Goal: Task Accomplishment & Management: Use online tool/utility

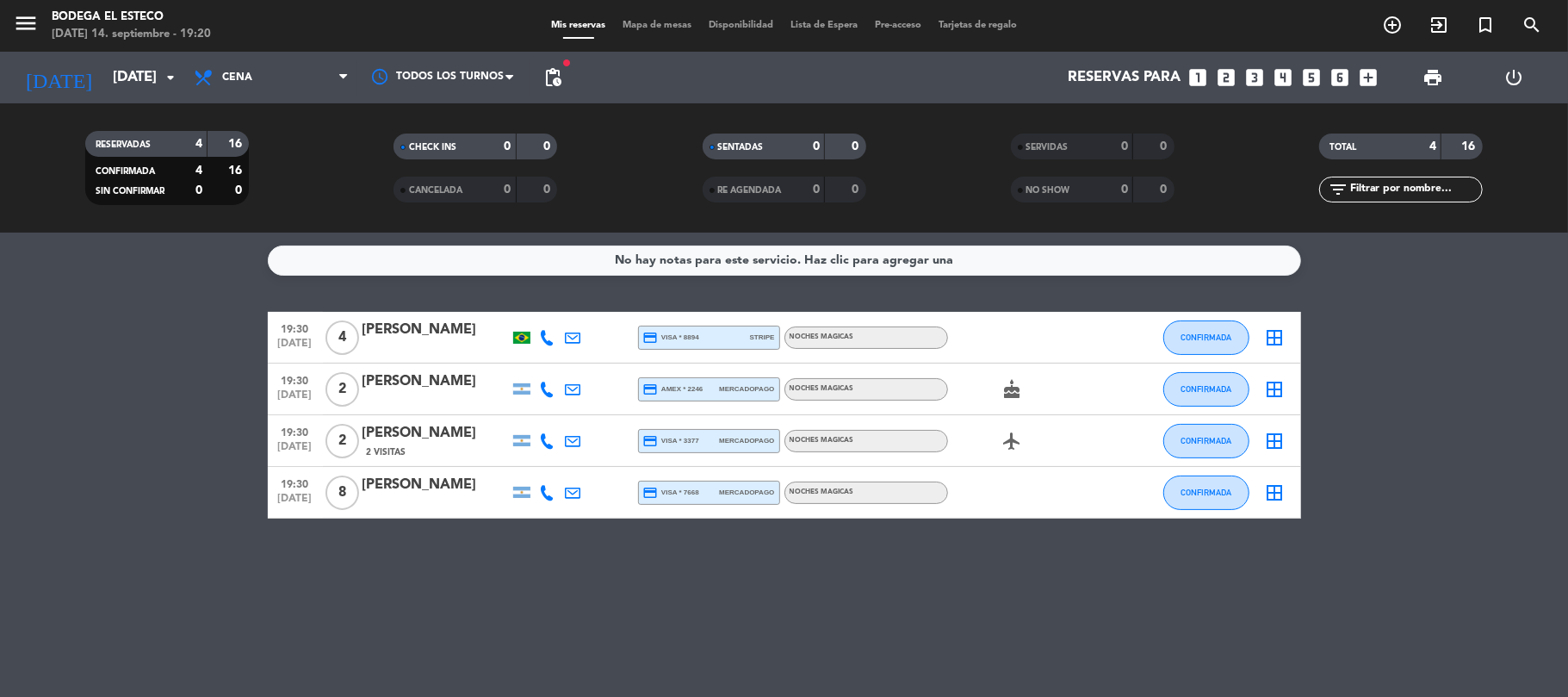
click at [570, 485] on icon at bounding box center [573, 493] width 16 height 16
click at [690, 457] on button "Copiar content_paste" at bounding box center [700, 462] width 63 height 20
click at [1223, 500] on button "CONFIRMADA" at bounding box center [1207, 493] width 86 height 34
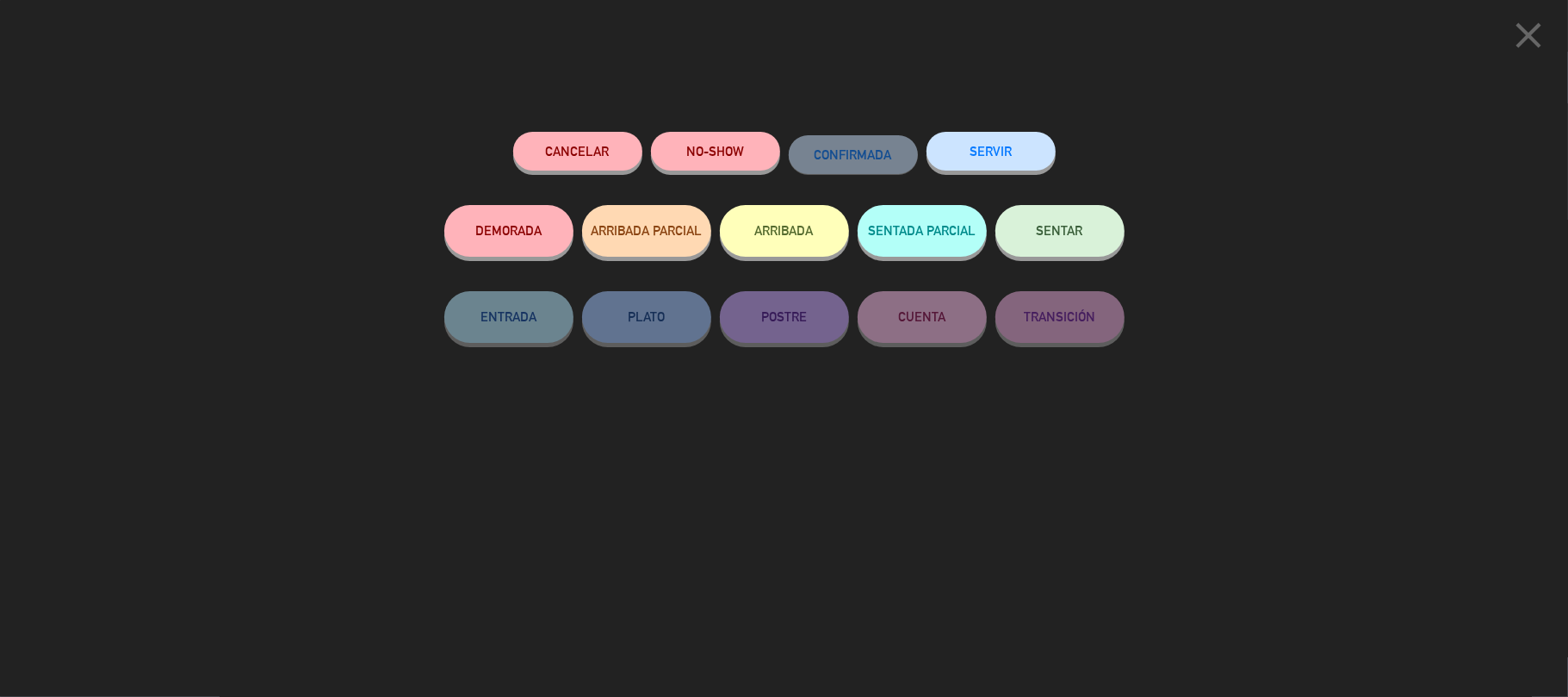
click at [1101, 200] on div "Cancelar NO-SHOW CONFIRMADA SERVIR" at bounding box center [784, 168] width 680 height 73
click at [1093, 228] on button "SENTAR" at bounding box center [1060, 231] width 129 height 52
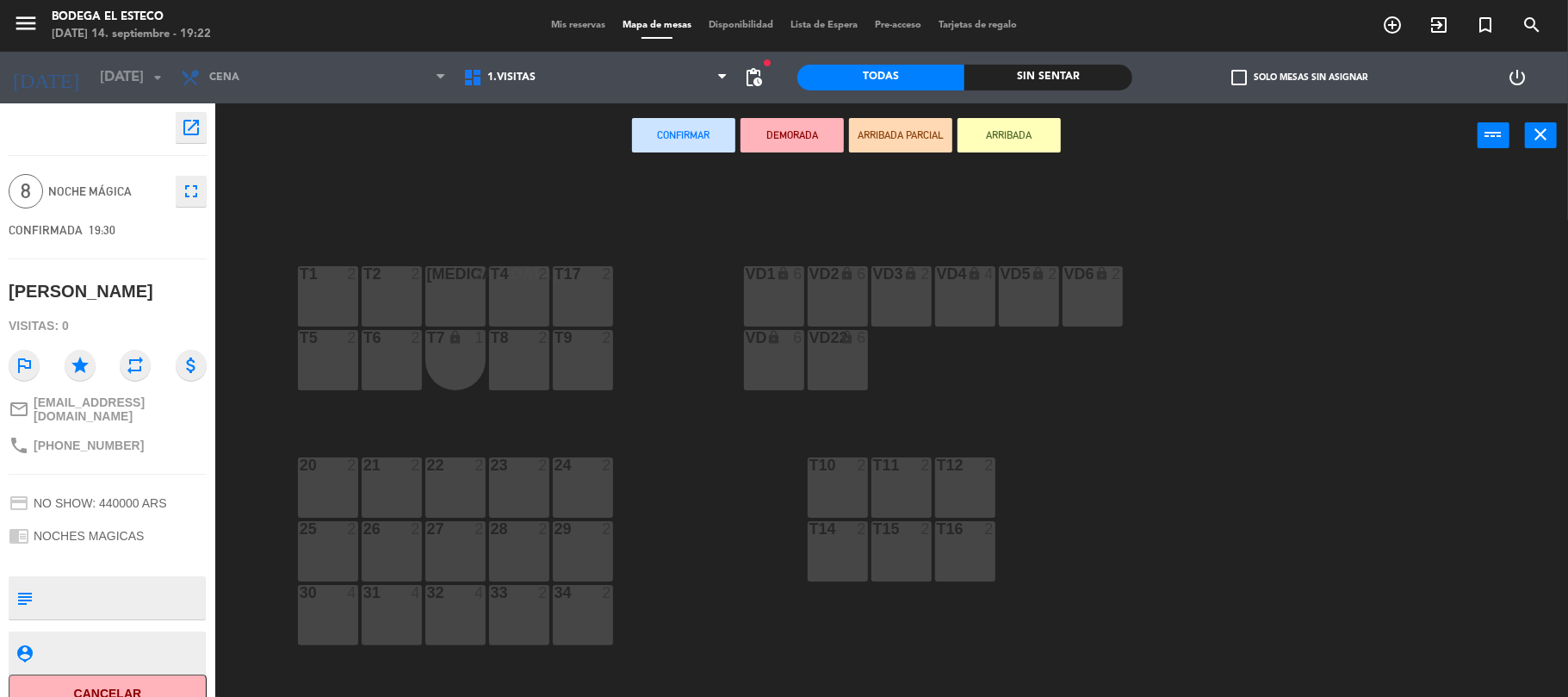
click at [582, 311] on div "T17 2" at bounding box center [583, 296] width 61 height 61
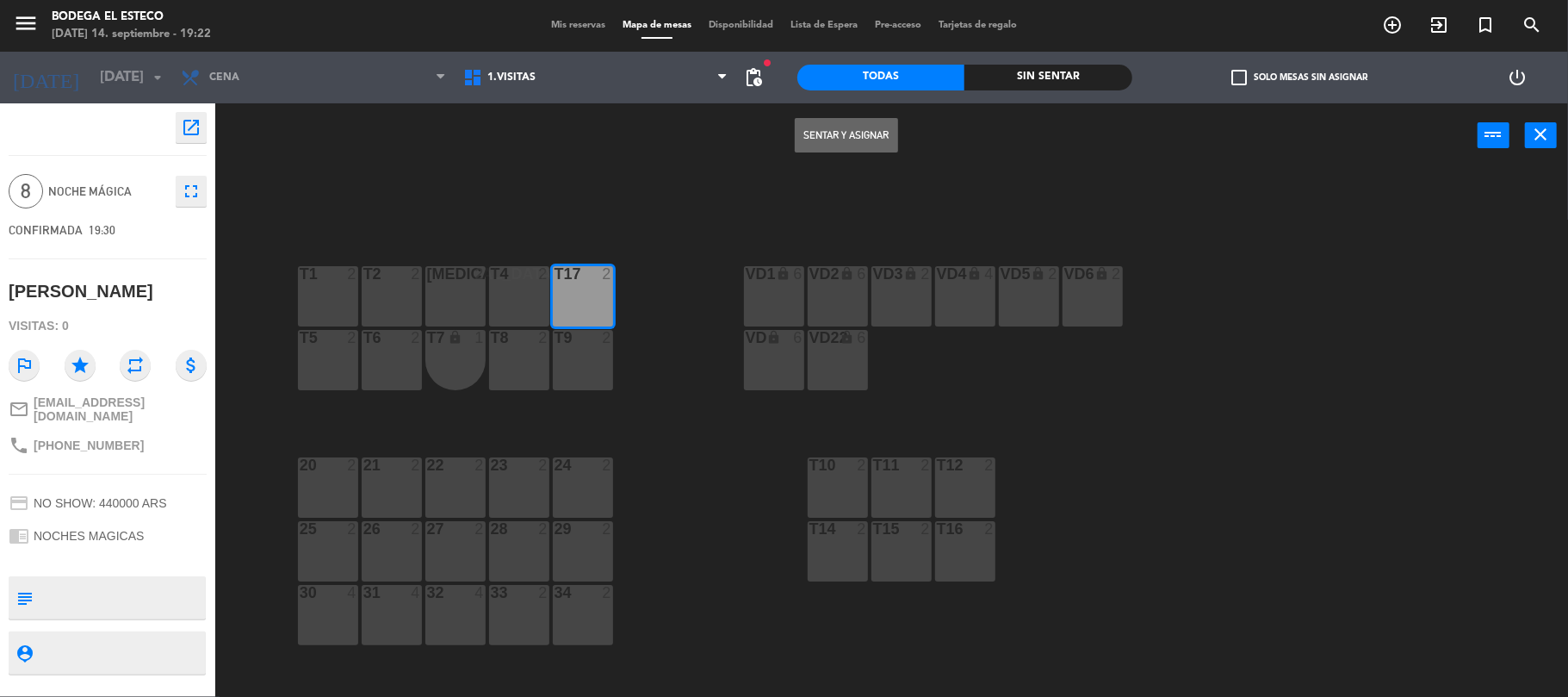
click at [859, 126] on button "Sentar y Asignar" at bounding box center [847, 135] width 104 height 34
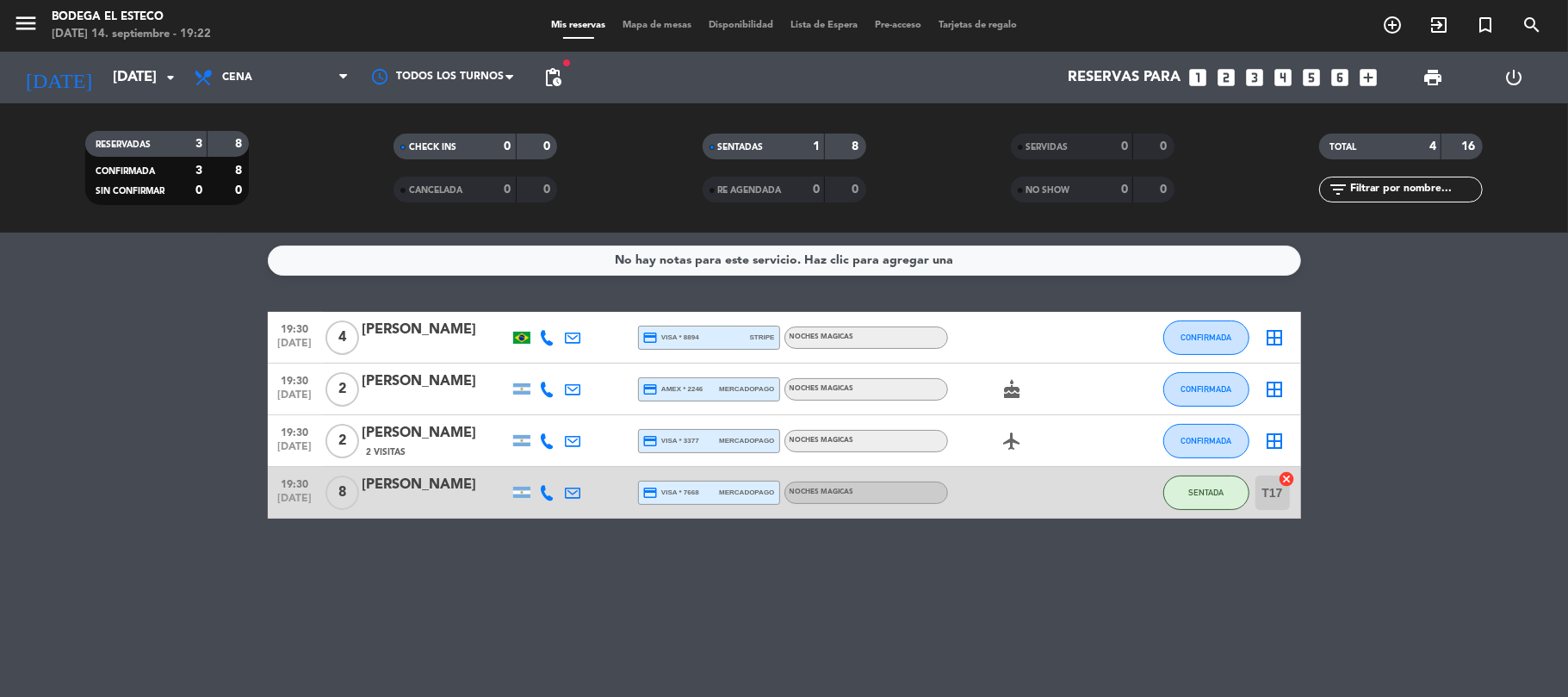
click at [567, 434] on icon at bounding box center [573, 441] width 16 height 16
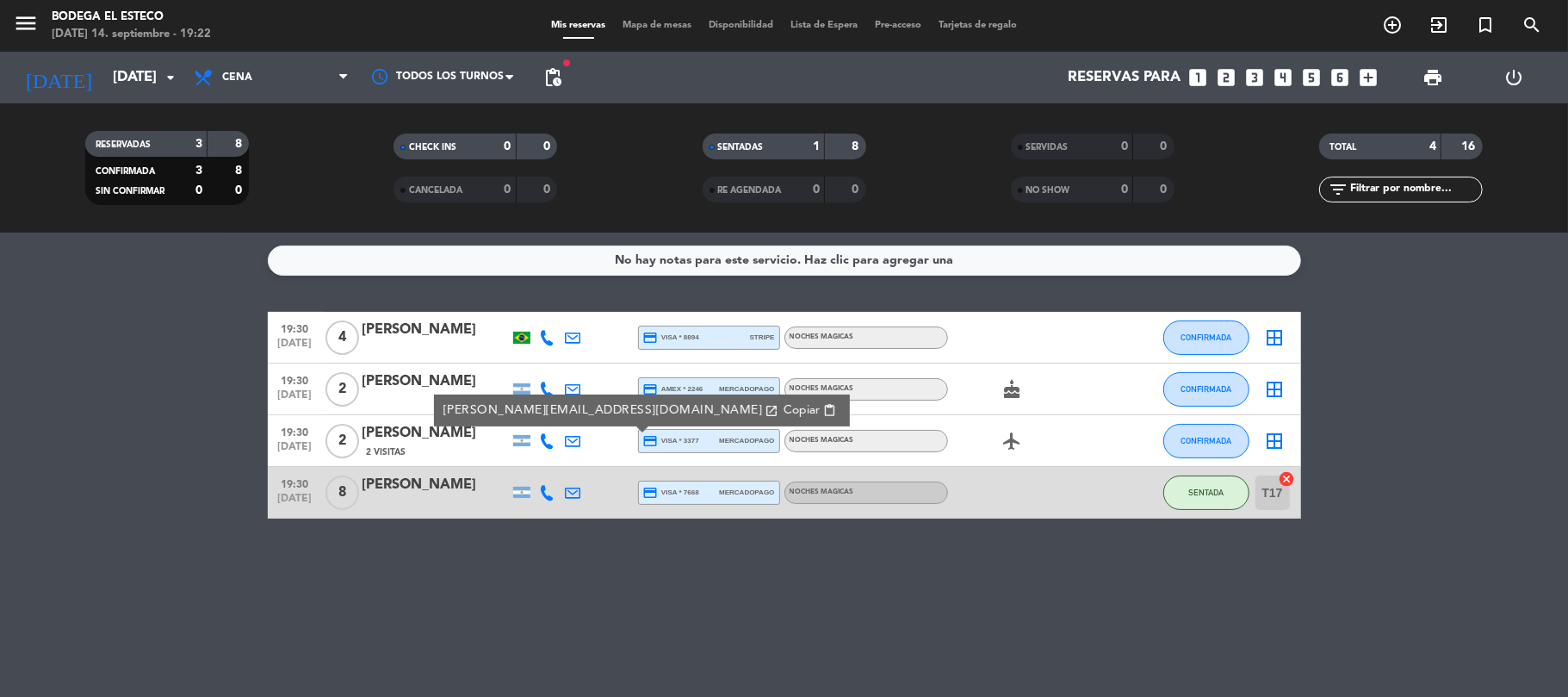
click at [784, 411] on span "Copiar" at bounding box center [801, 411] width 36 height 19
click at [1194, 424] on button "CONFIRMADA" at bounding box center [1207, 441] width 86 height 34
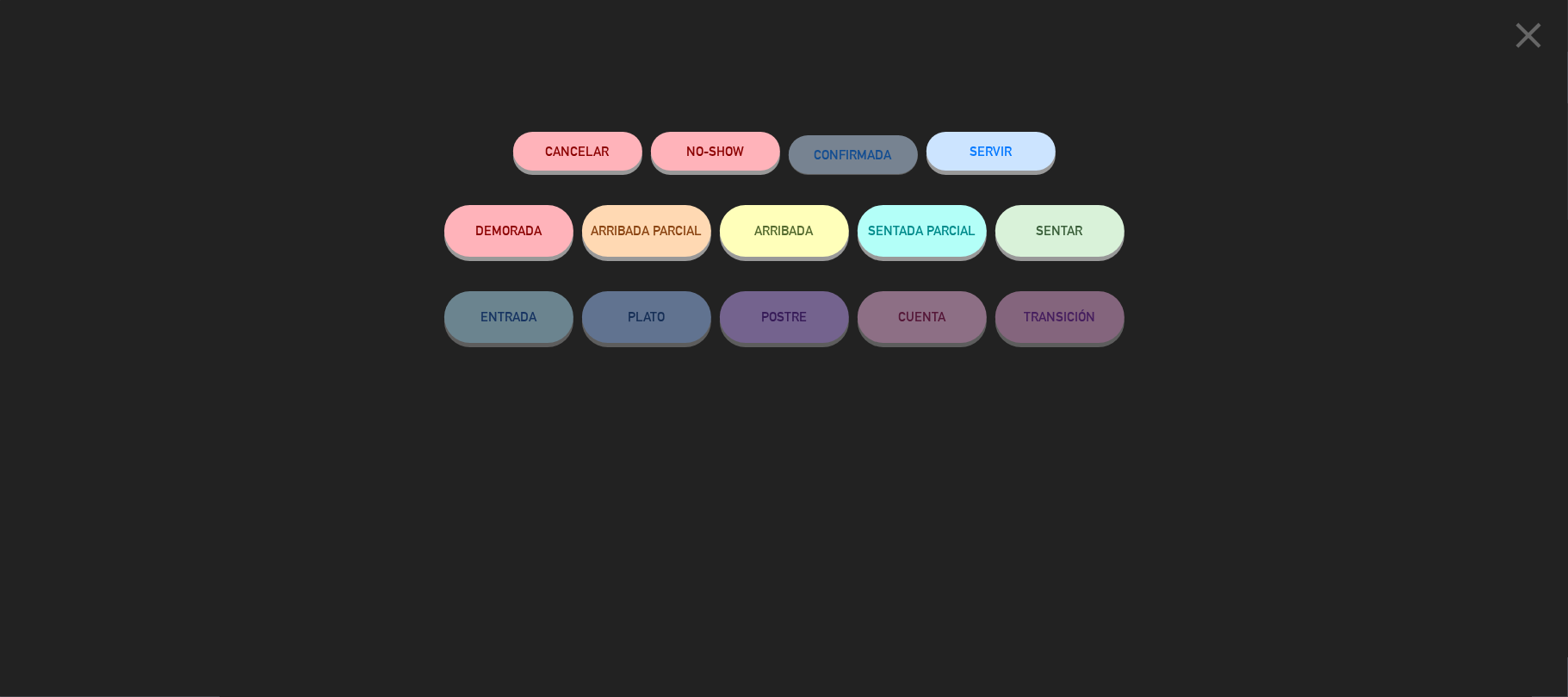
click at [1065, 233] on span "SENTAR" at bounding box center [1060, 230] width 47 height 15
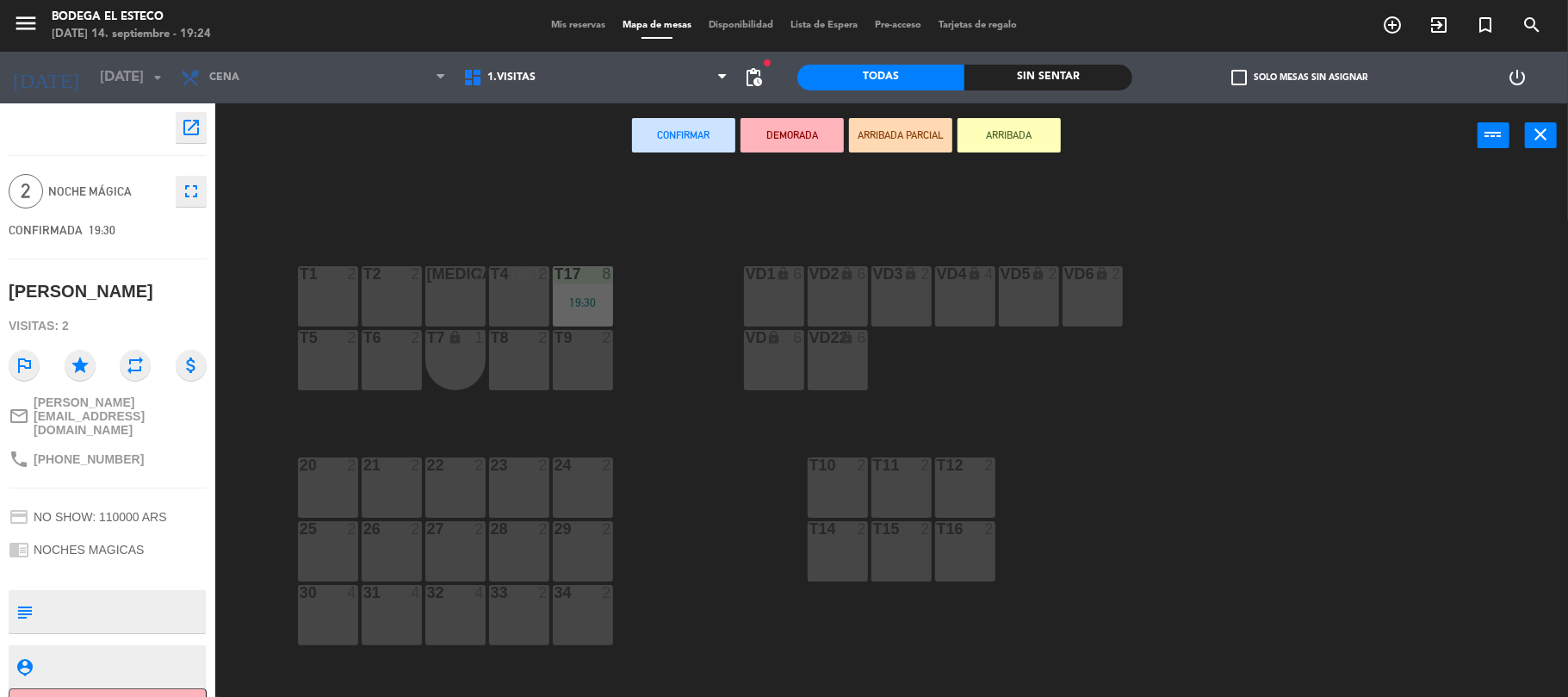
click at [533, 278] on div "2" at bounding box center [547, 274] width 28 height 16
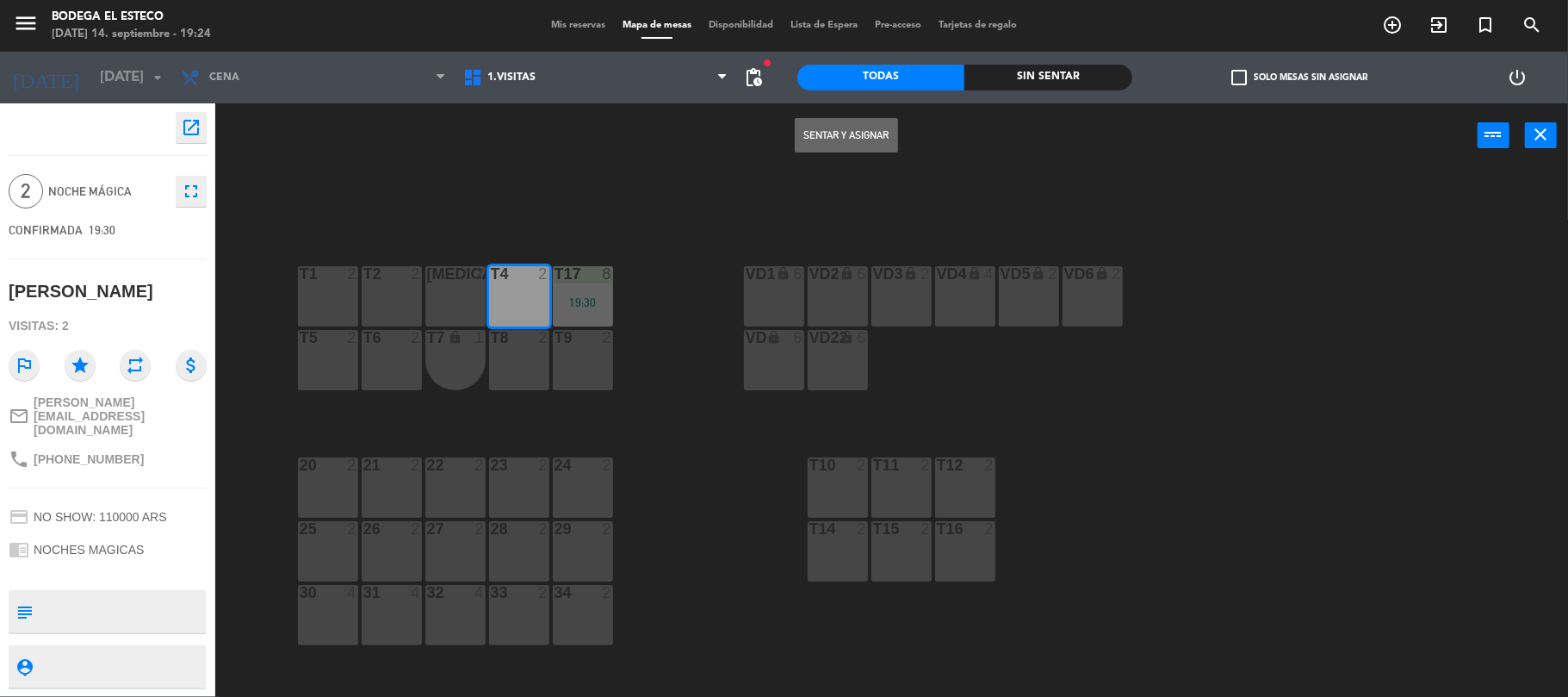
click at [815, 133] on button "Sentar y Asignar" at bounding box center [847, 135] width 104 height 34
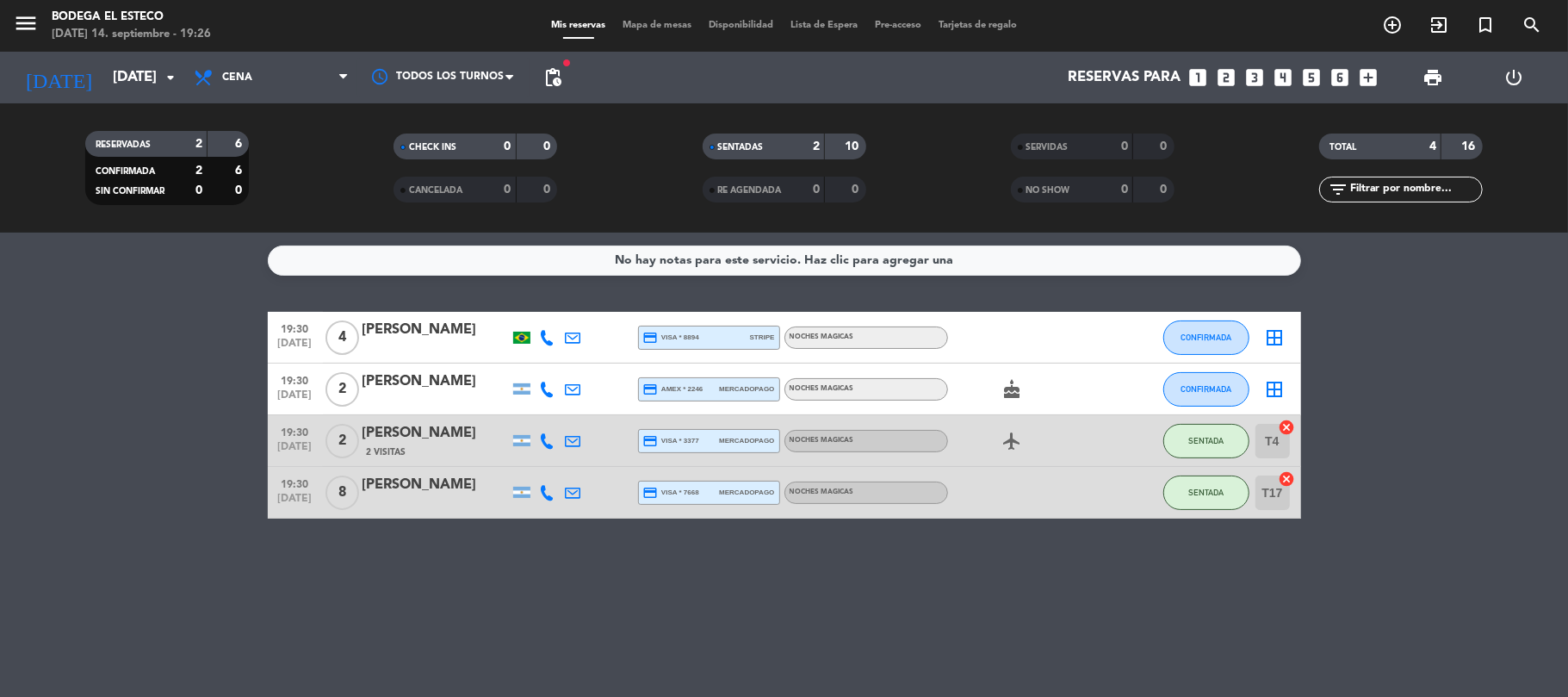
click at [573, 438] on icon at bounding box center [573, 441] width 16 height 16
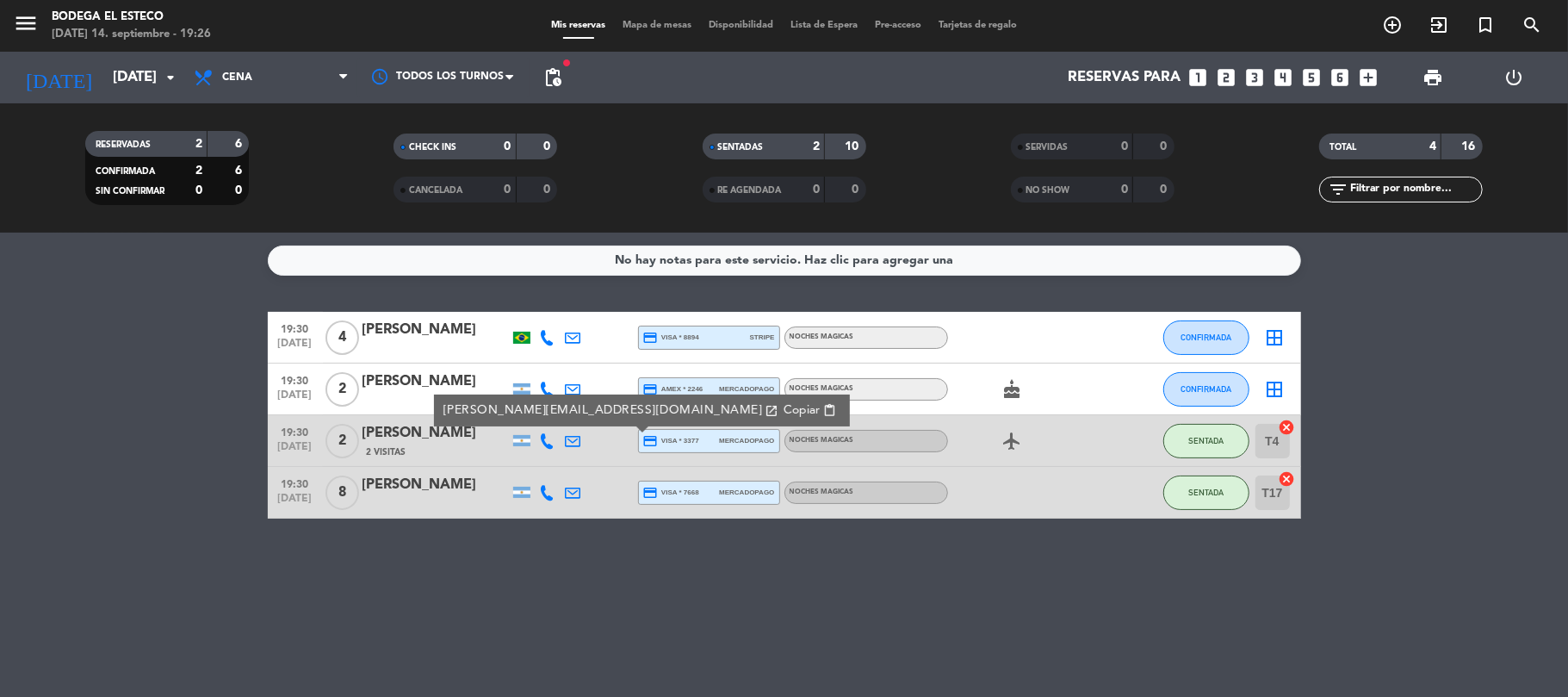
click at [784, 414] on span "Copiar" at bounding box center [801, 411] width 36 height 19
click at [576, 331] on icon at bounding box center [573, 338] width 16 height 16
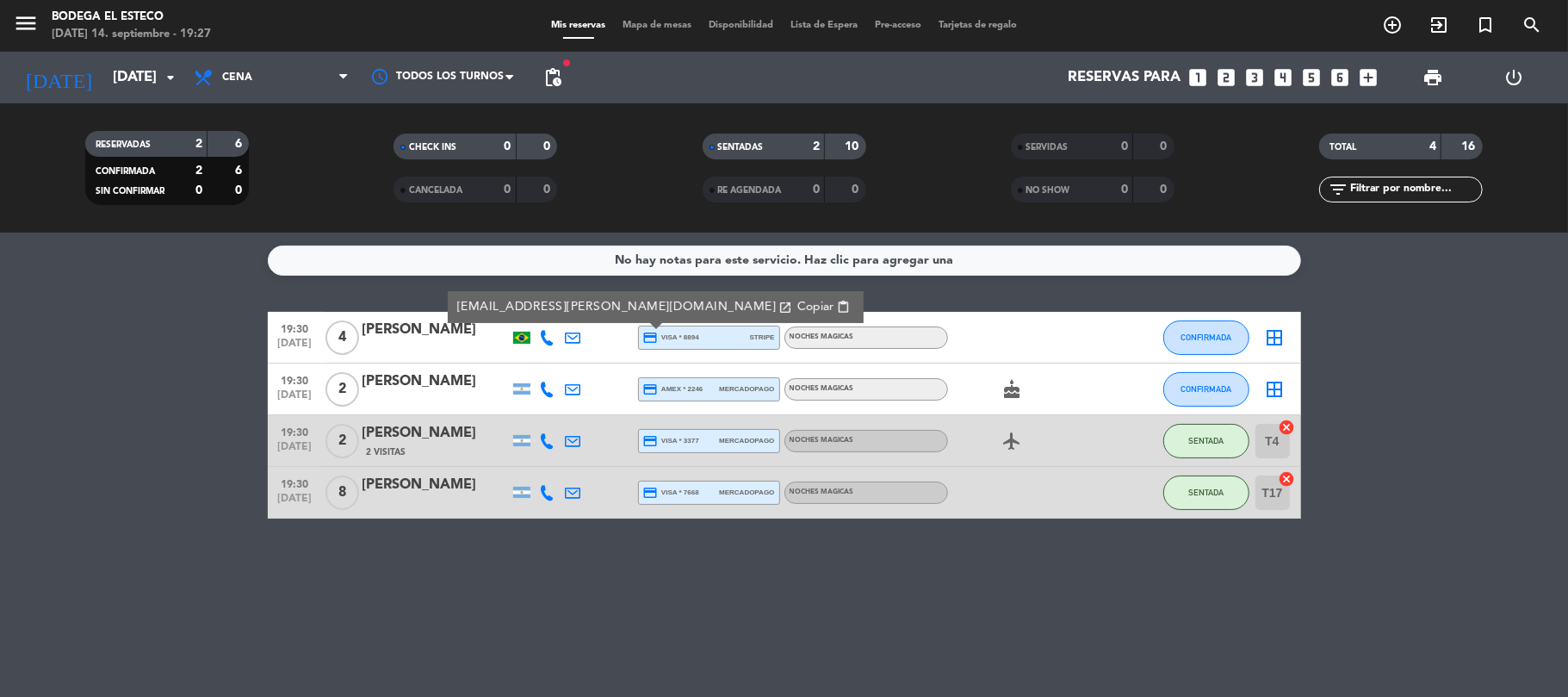
click at [648, 296] on div "[EMAIL_ADDRESS][PERSON_NAME][DOMAIN_NAME] open_in_new Copiar content_paste" at bounding box center [656, 307] width 416 height 32
click at [797, 315] on span "Copiar" at bounding box center [815, 307] width 36 height 19
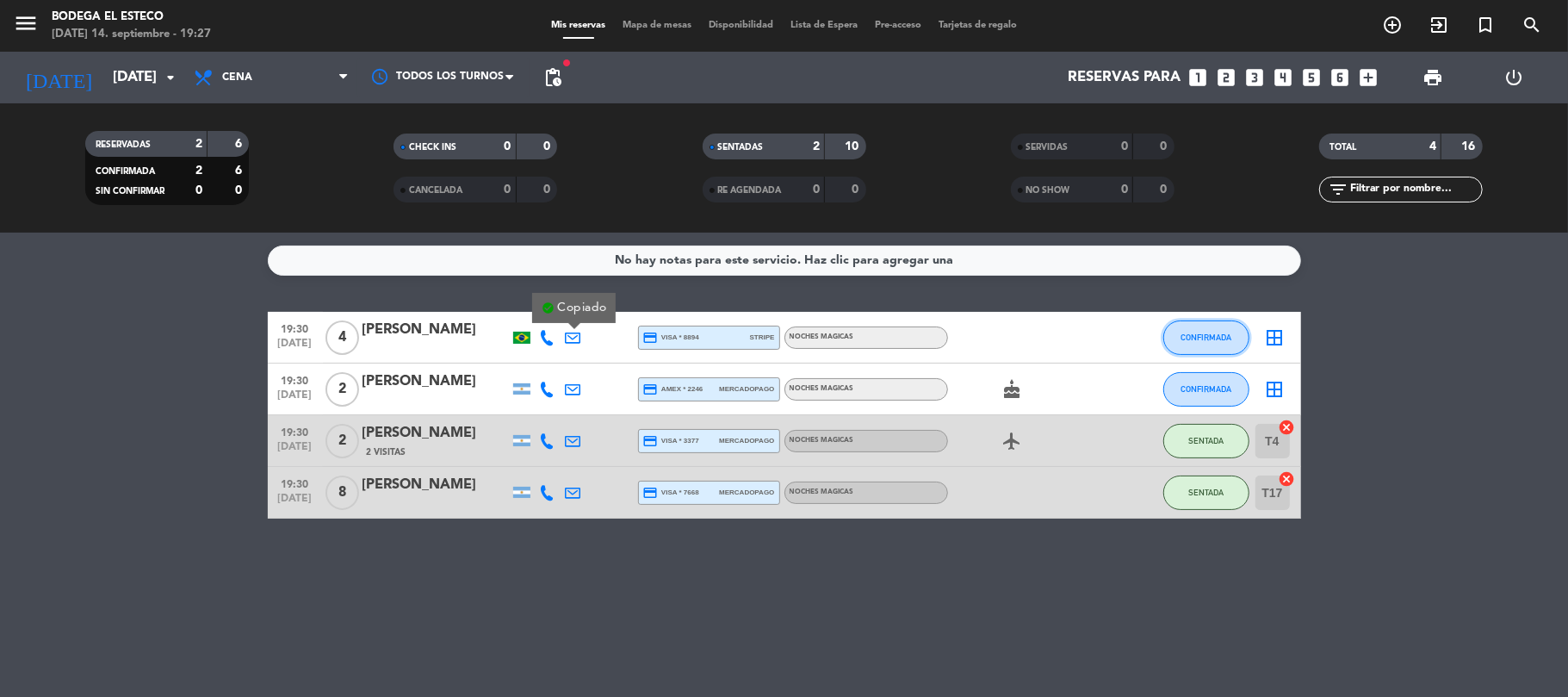
click at [1223, 338] on span "CONFIRMADA" at bounding box center [1207, 337] width 51 height 10
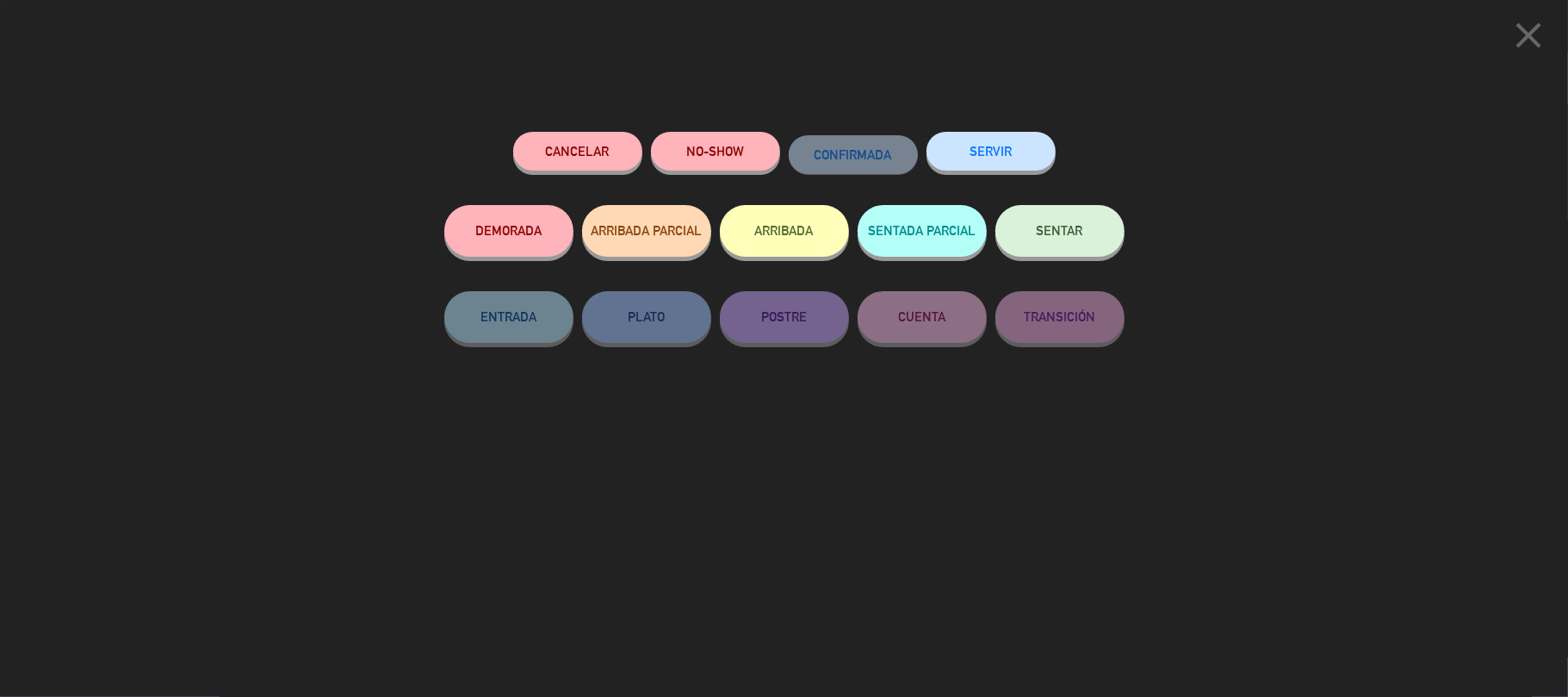
click at [1083, 228] on button "SENTAR" at bounding box center [1060, 231] width 129 height 52
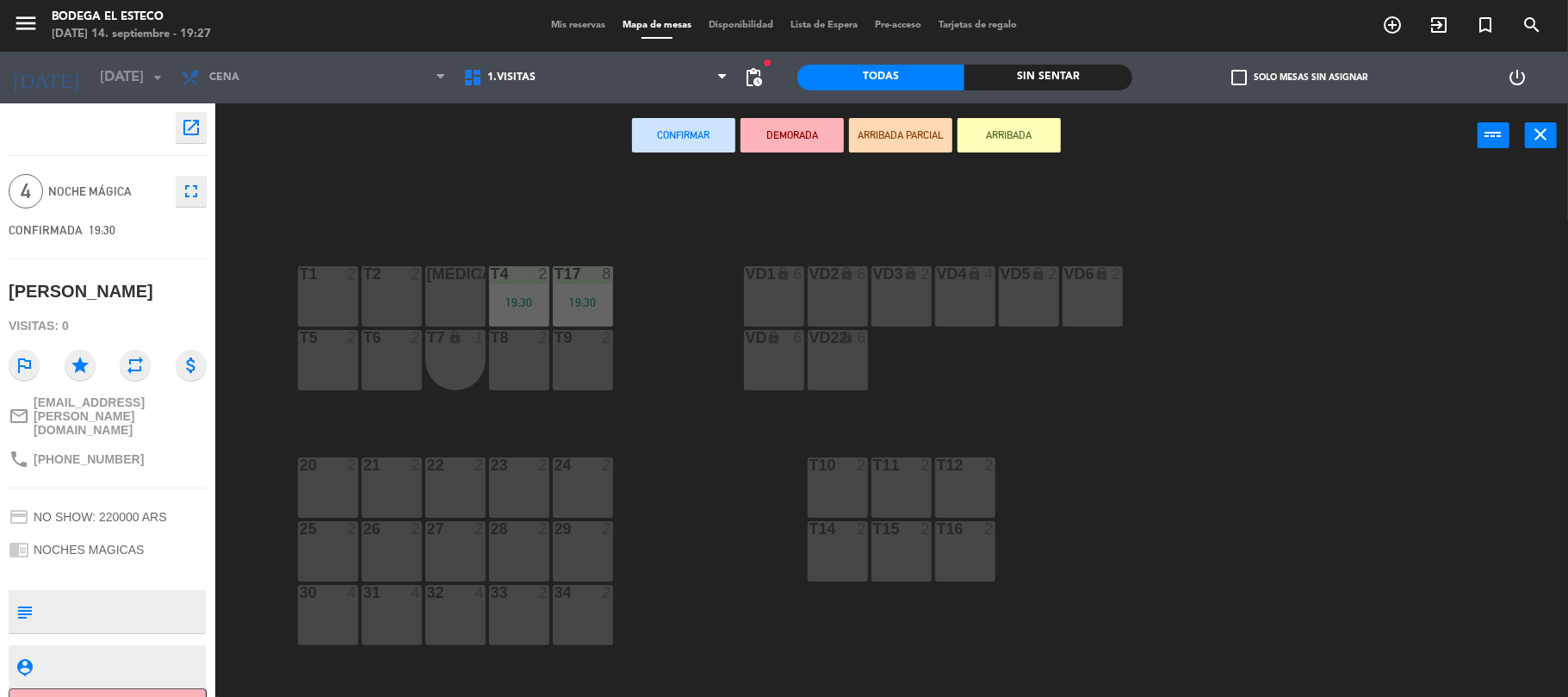
click at [318, 284] on div "T1 2" at bounding box center [328, 296] width 61 height 61
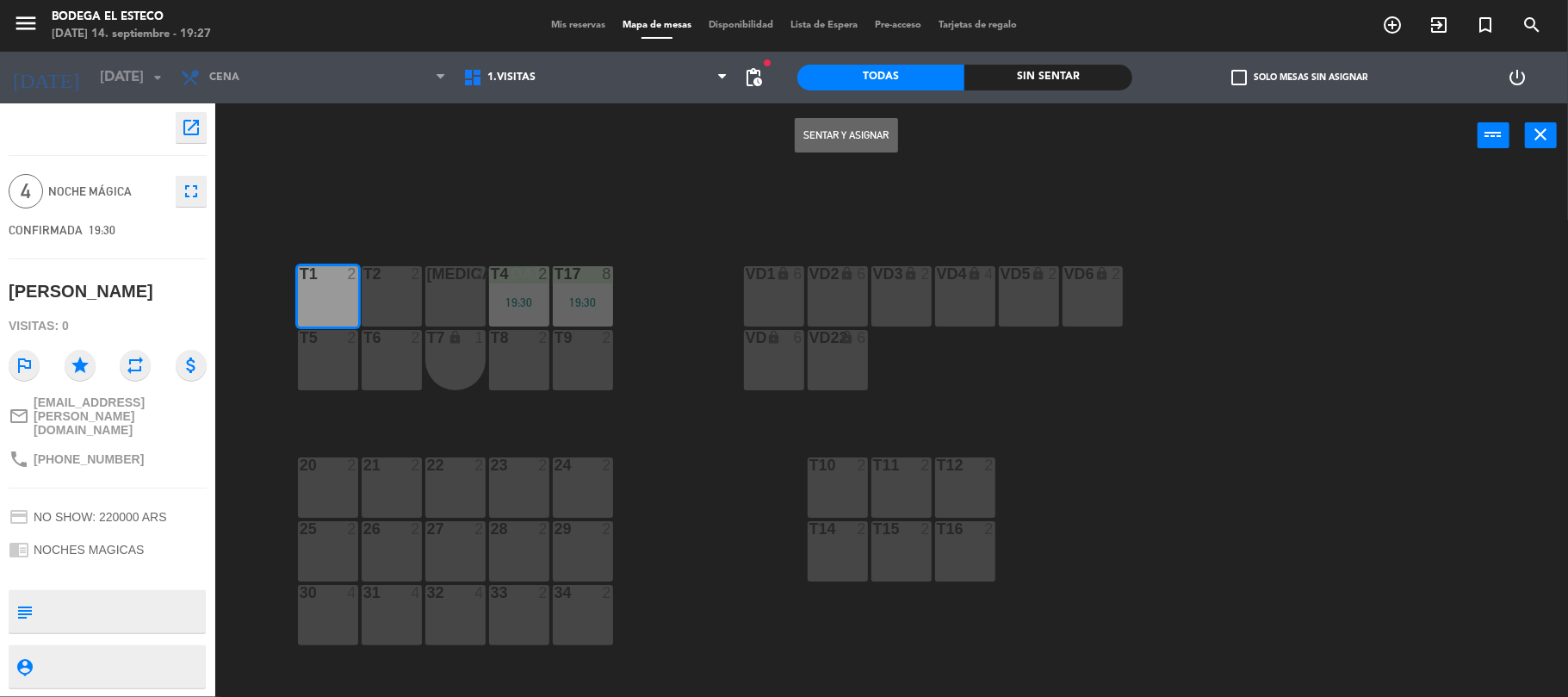
click at [856, 128] on button "Sentar y Asignar" at bounding box center [847, 135] width 104 height 34
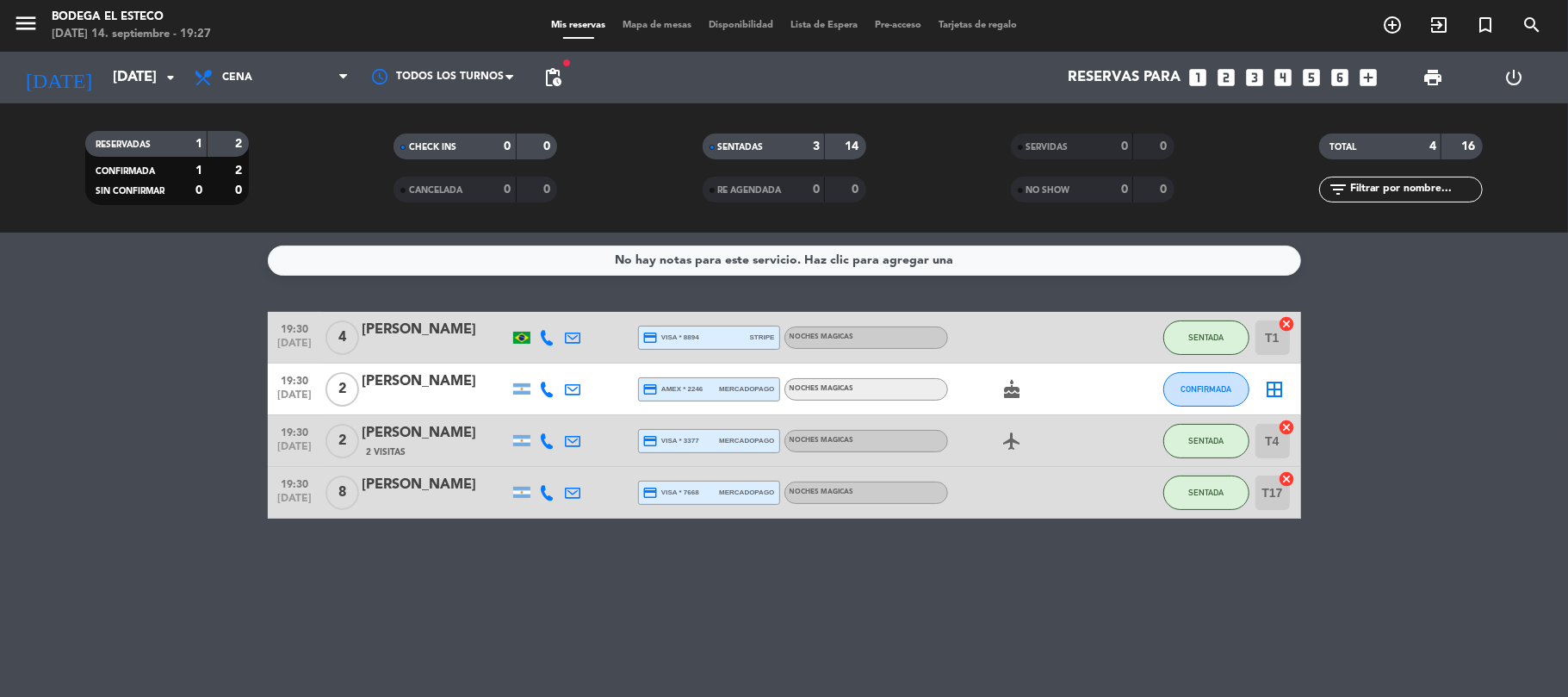
click at [570, 338] on icon at bounding box center [573, 338] width 16 height 16
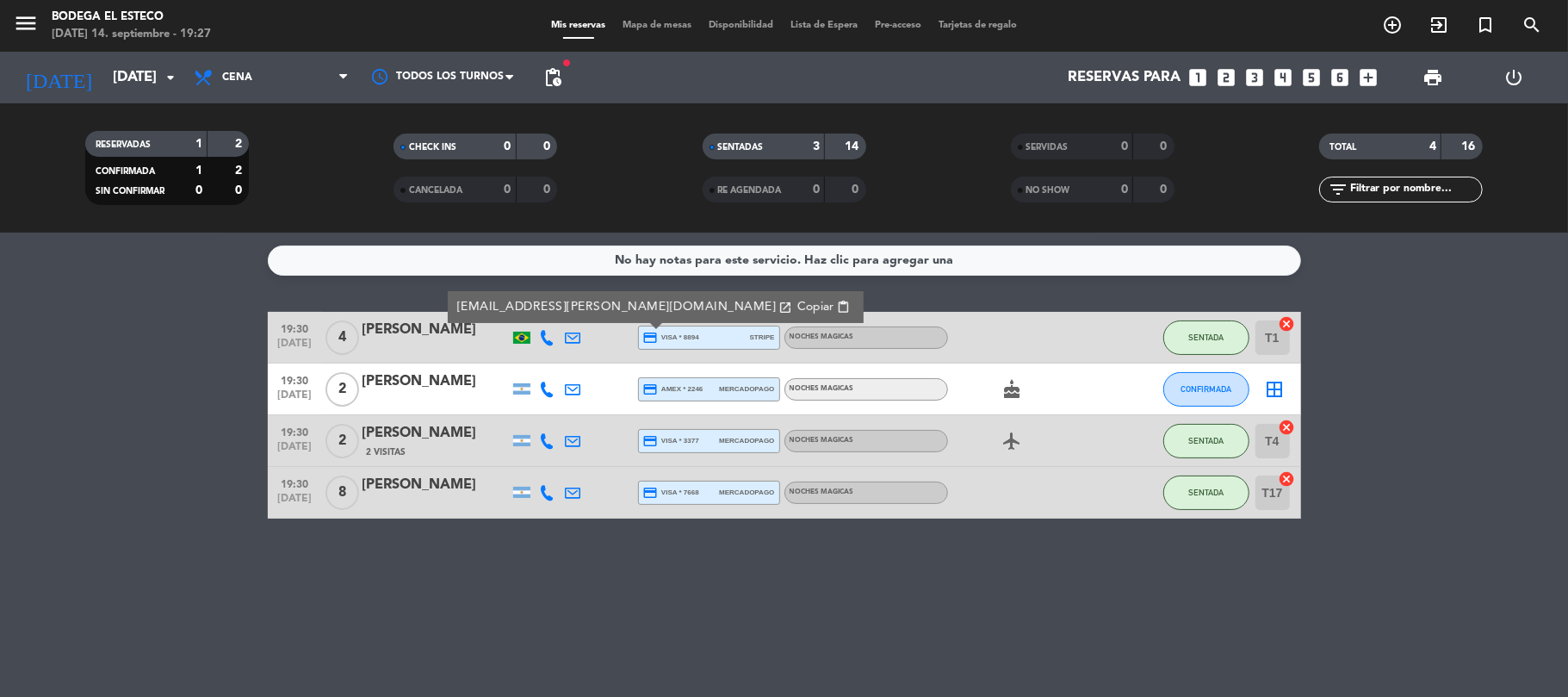
click at [797, 310] on span "Copiar" at bounding box center [815, 307] width 36 height 19
click at [572, 384] on icon at bounding box center [573, 390] width 16 height 16
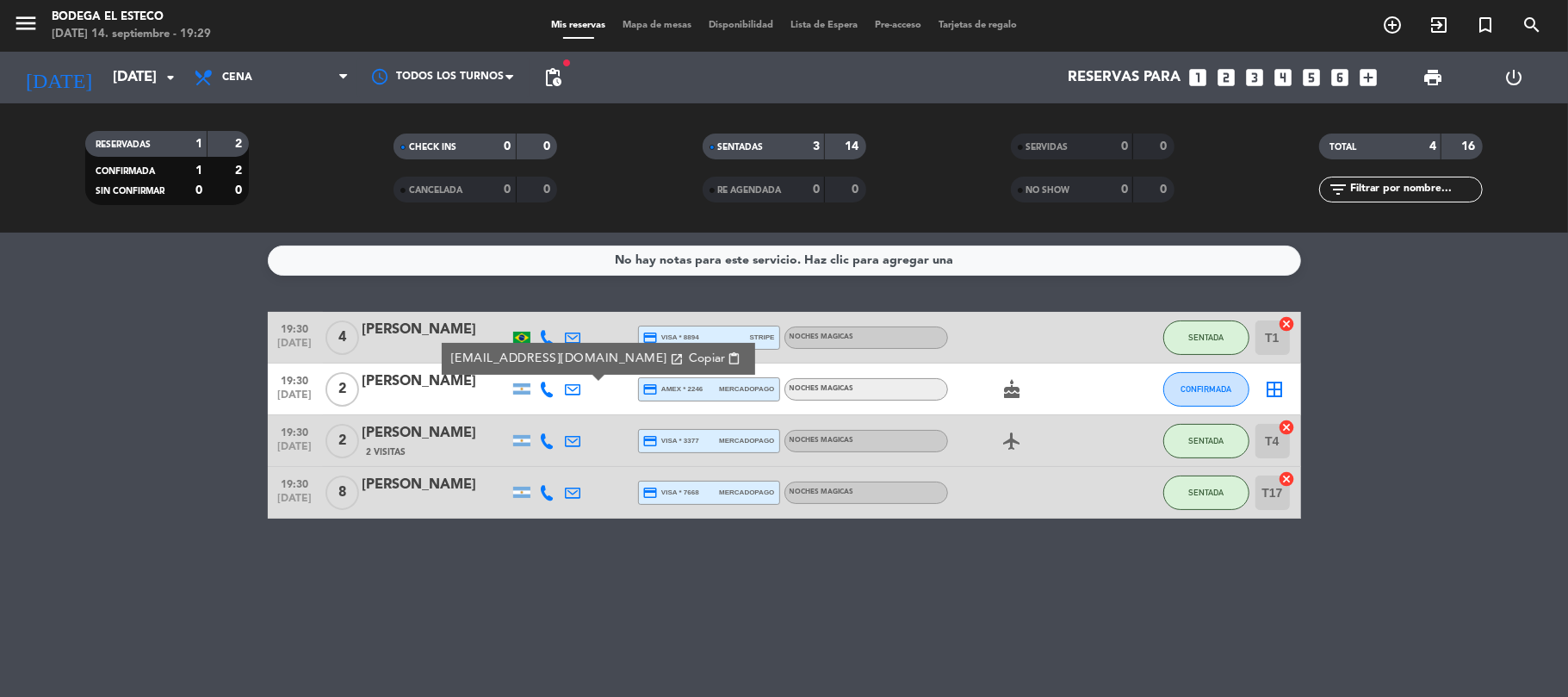
click at [688, 359] on span "Copiar" at bounding box center [705, 359] width 36 height 19
click at [1203, 387] on span "CONFIRMADA" at bounding box center [1207, 389] width 51 height 10
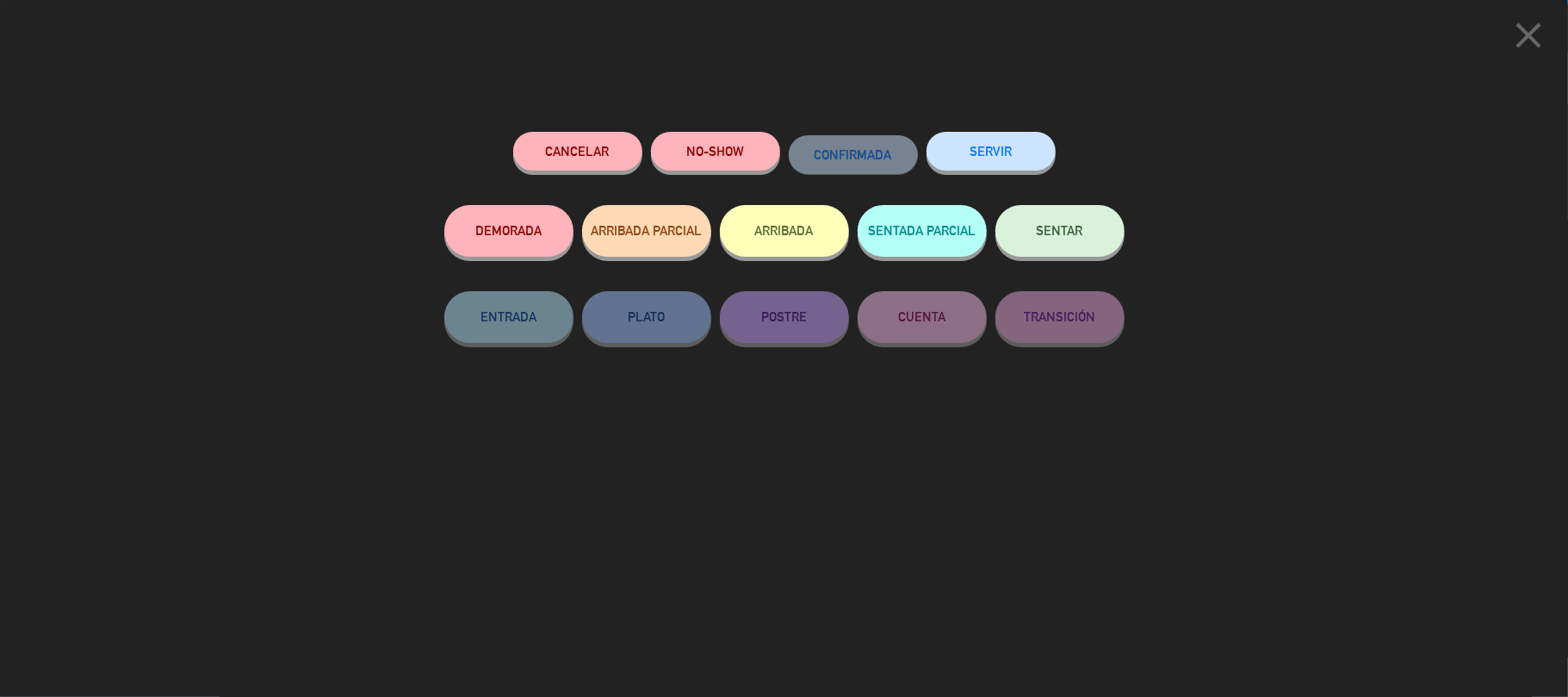
click at [1081, 240] on button "SENTAR" at bounding box center [1060, 231] width 129 height 52
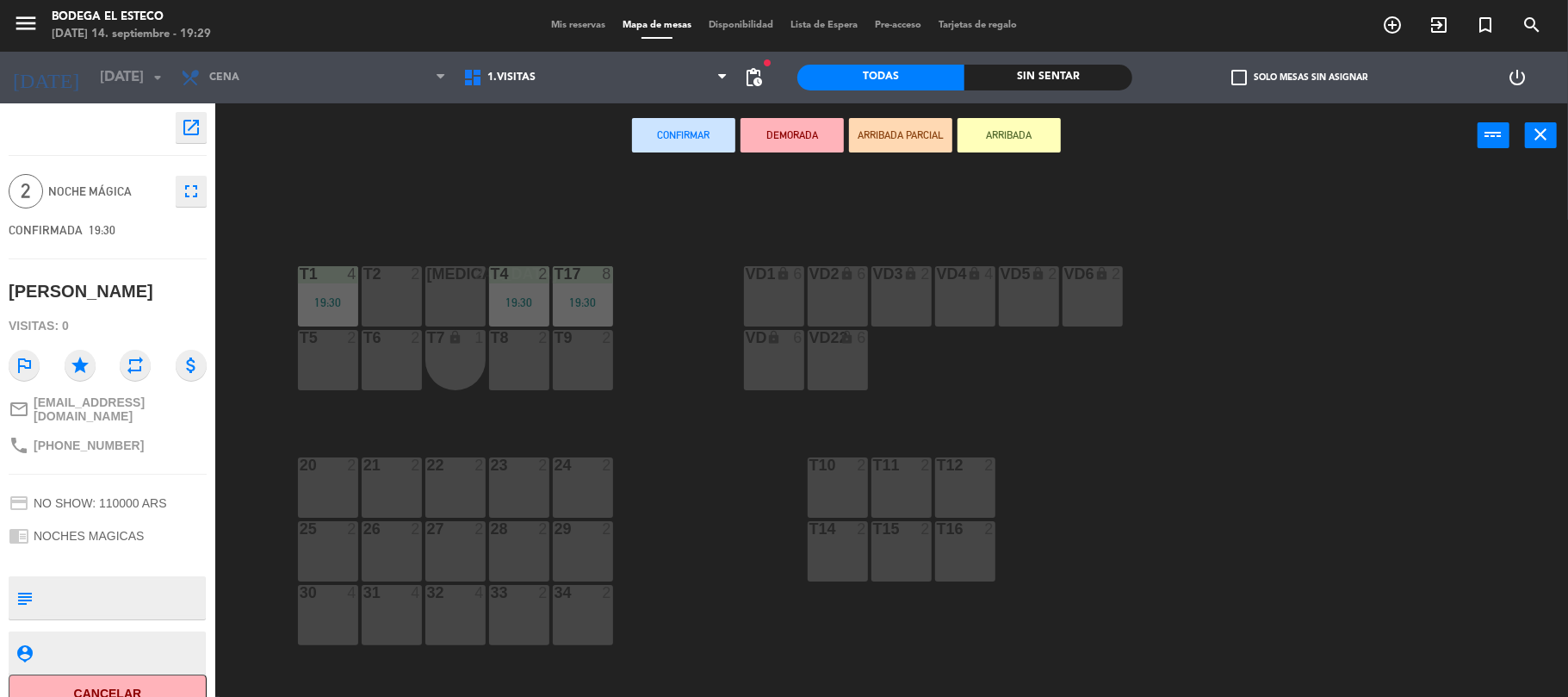
click at [397, 293] on div "T2 2" at bounding box center [392, 296] width 61 height 61
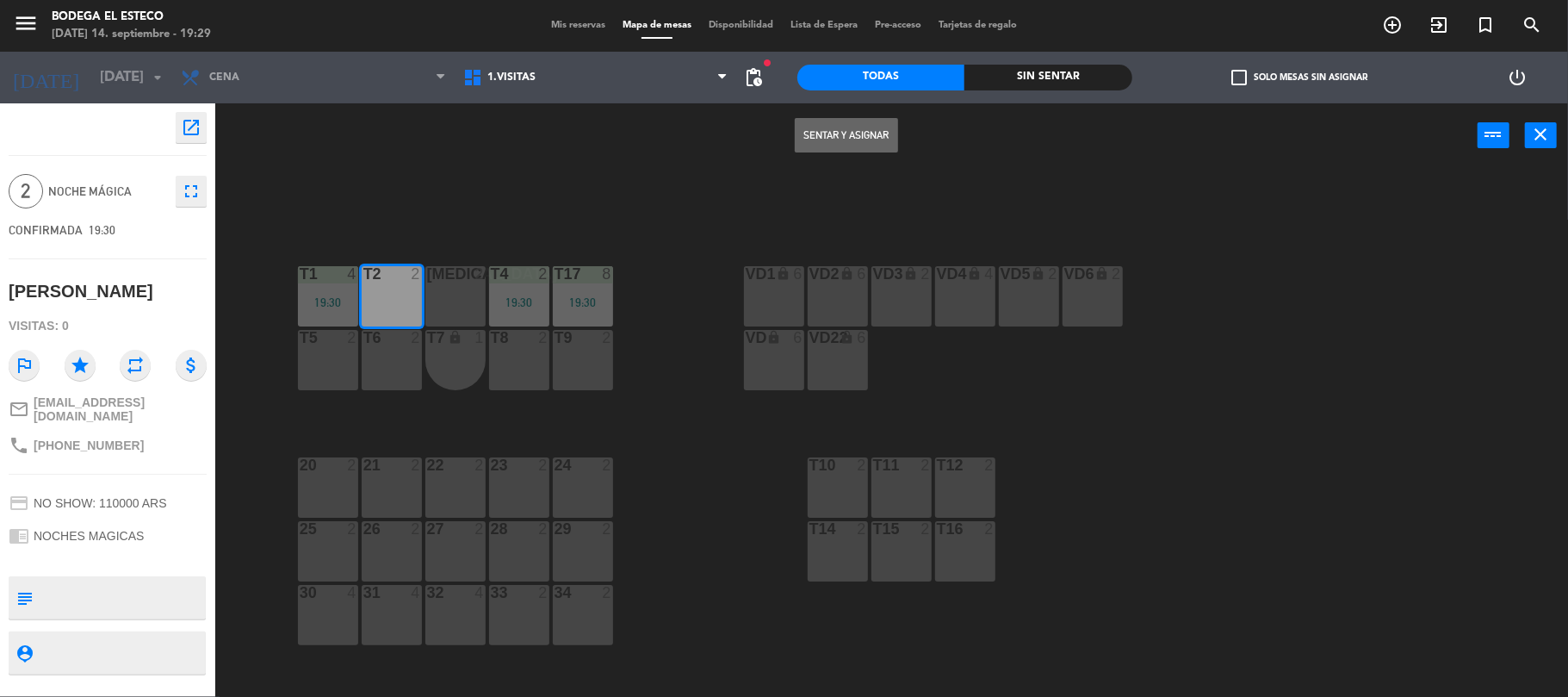
click at [866, 125] on button "Sentar y Asignar" at bounding box center [847, 135] width 104 height 34
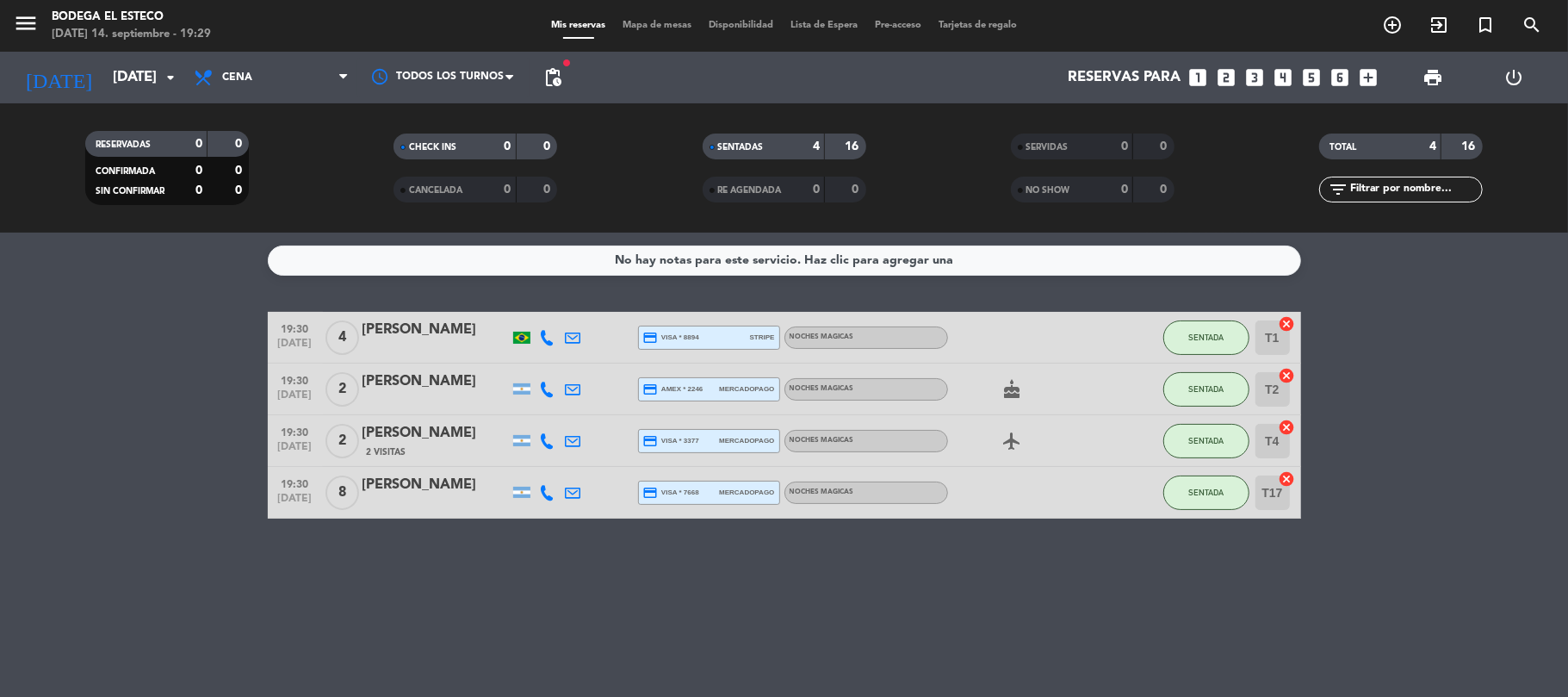
click at [572, 390] on icon at bounding box center [573, 390] width 16 height 16
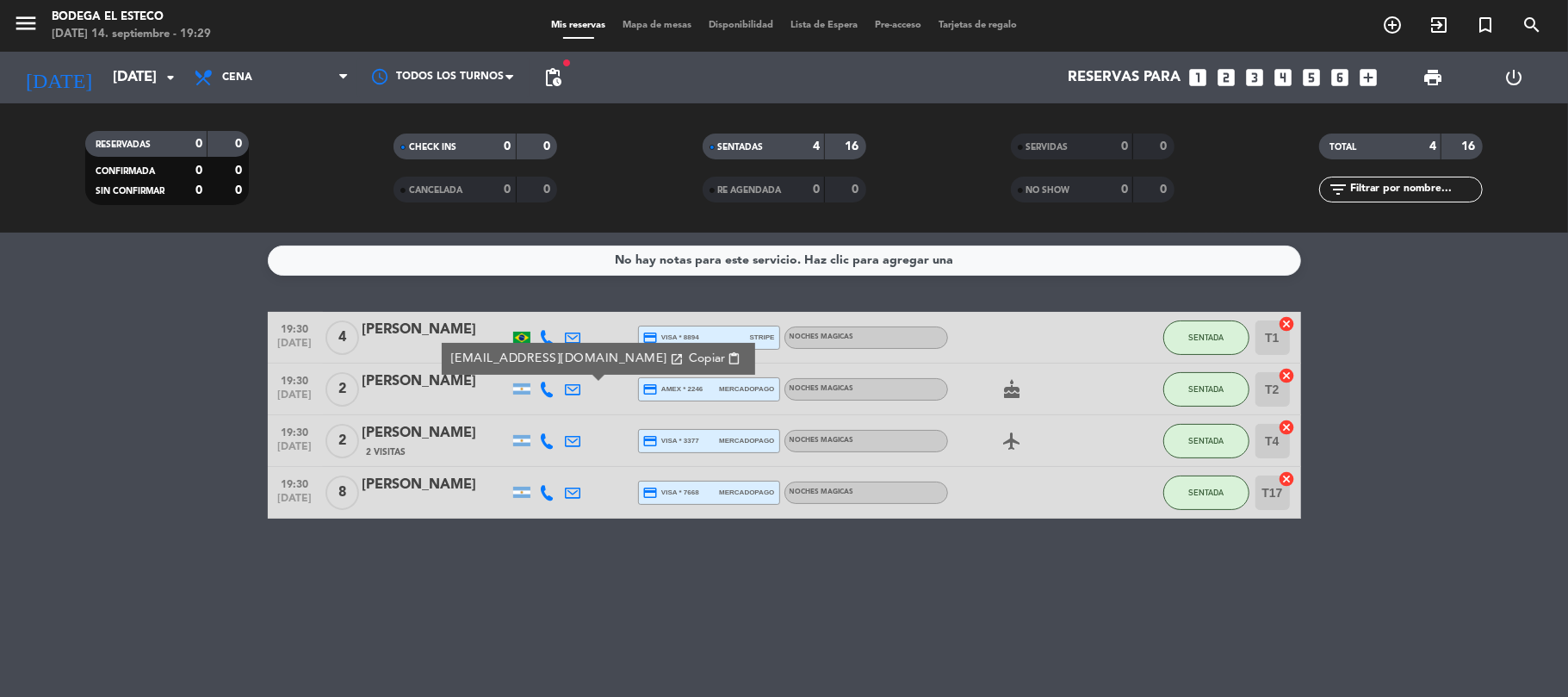
click at [683, 363] on button "Copiar content_paste" at bounding box center [714, 359] width 63 height 20
